Goal: Information Seeking & Learning: Learn about a topic

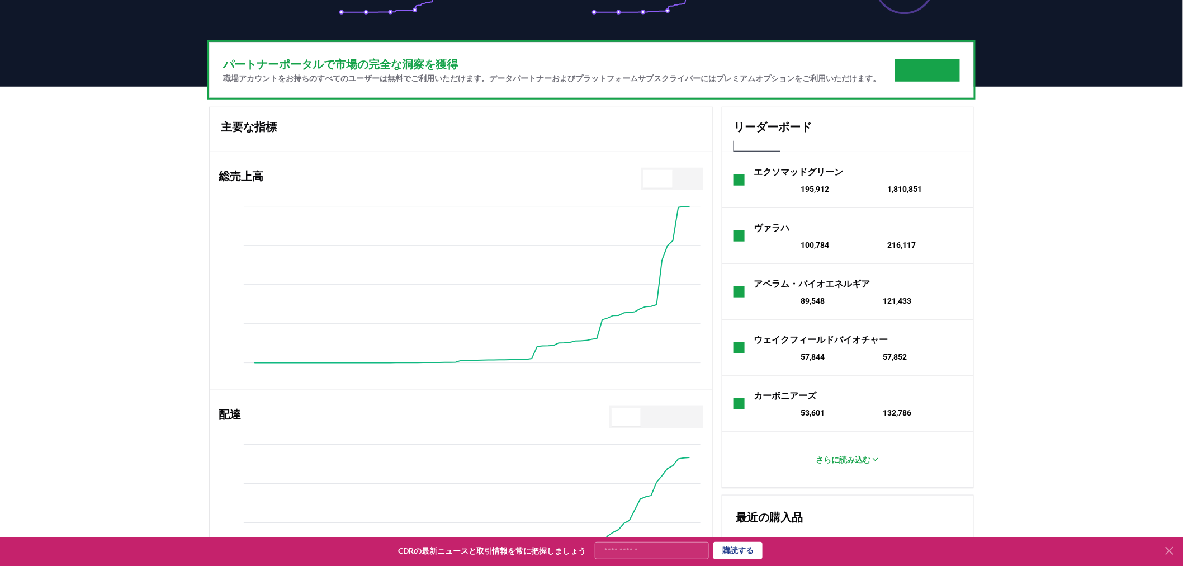
scroll to position [496, 0]
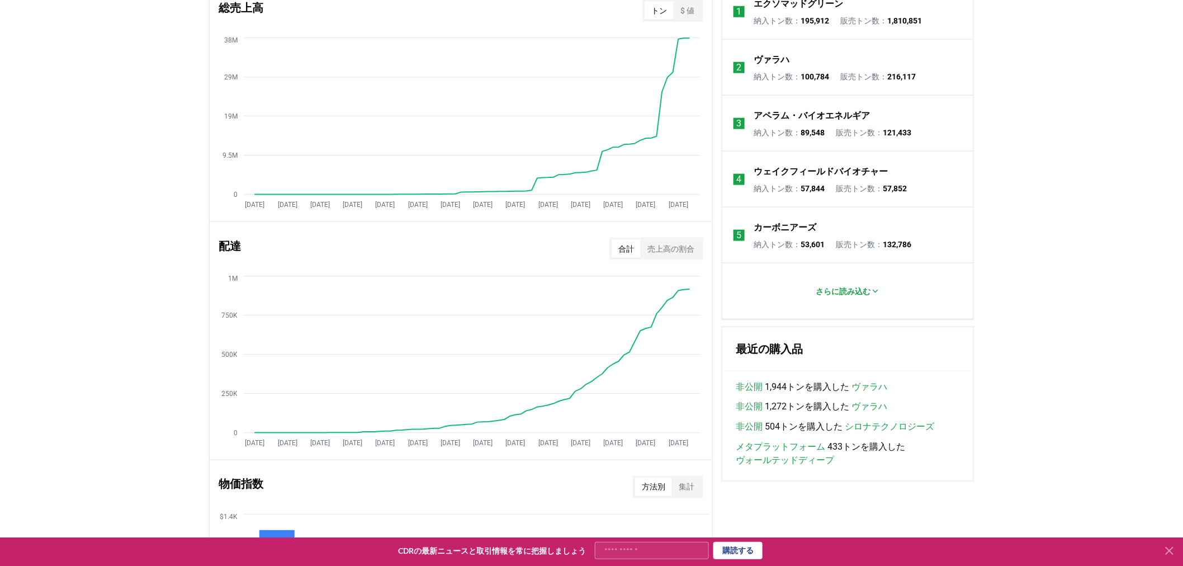
click at [772, 452] on font "メタプラットフォーム" at bounding box center [780, 447] width 89 height 11
